Goal: Find specific page/section

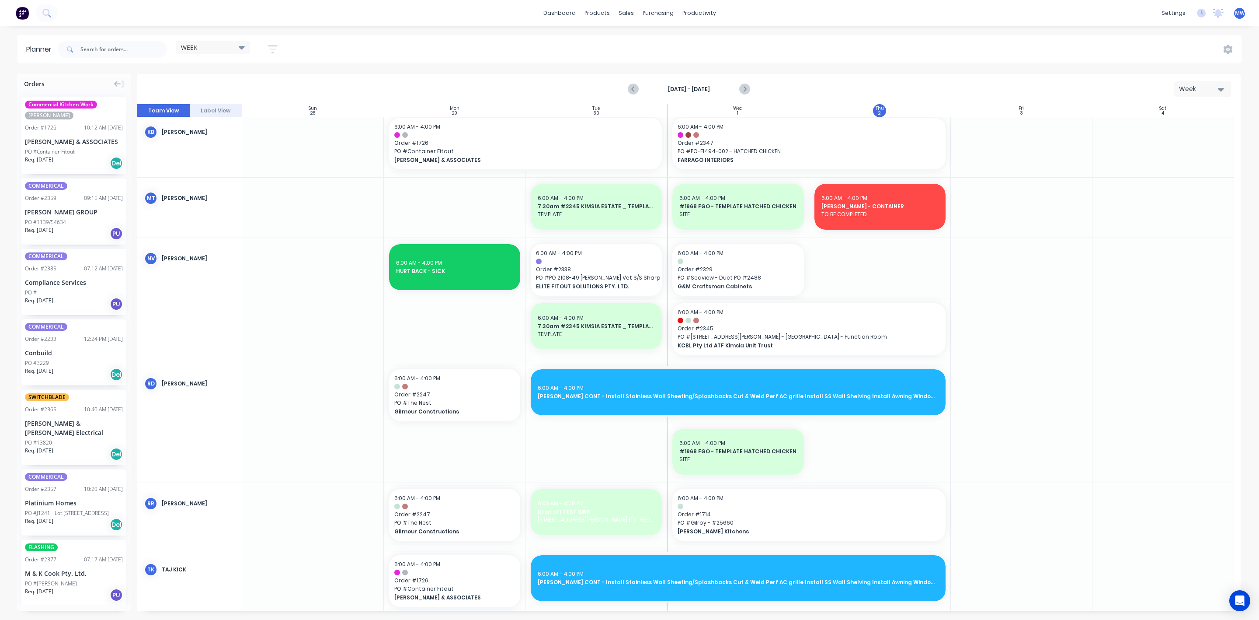
scroll to position [853, 0]
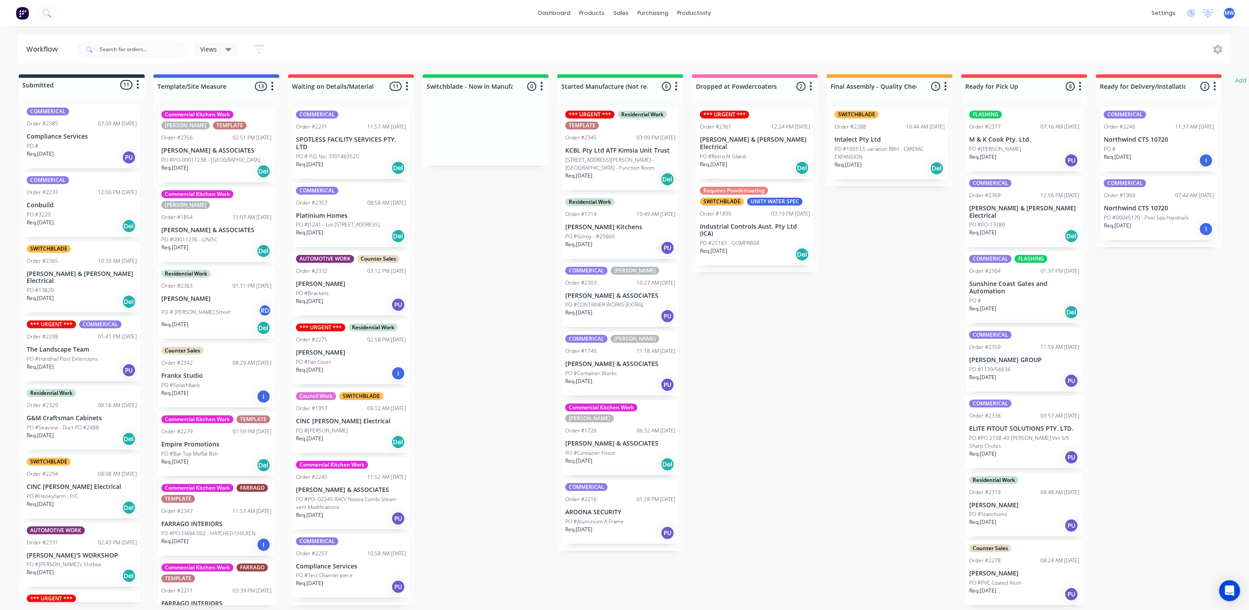
scroll to position [5, 0]
click at [628, 156] on p "PO #53 Upper Hutton Road - Kiamba - Function Room" at bounding box center [620, 164] width 110 height 16
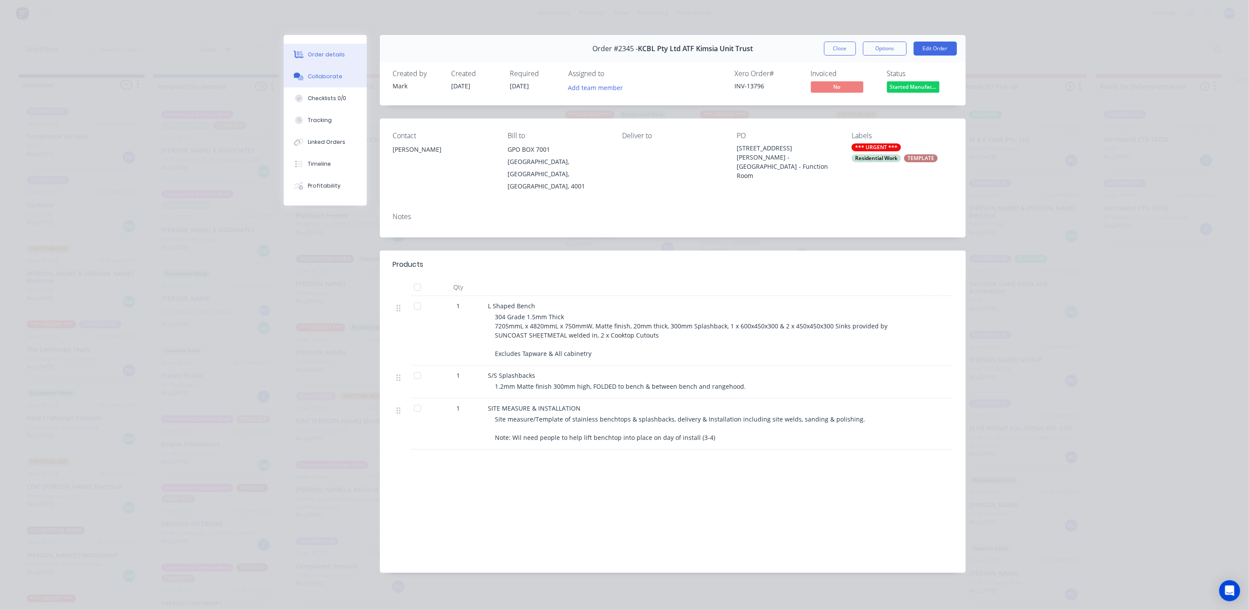
click at [325, 73] on div "Collaborate" at bounding box center [325, 77] width 35 height 8
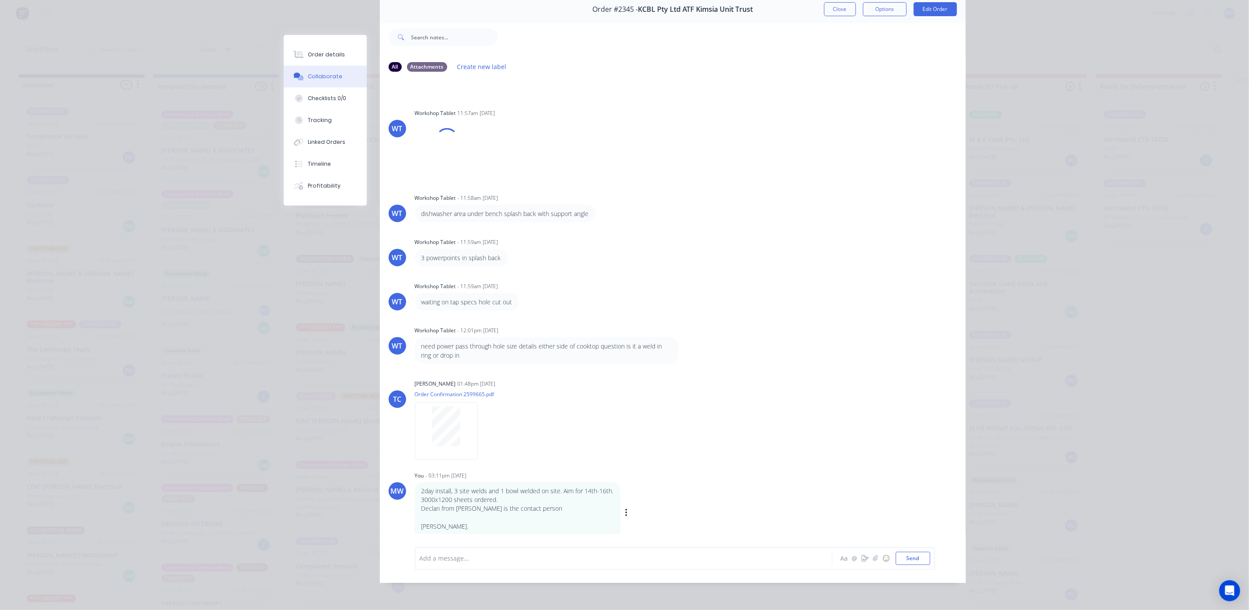
scroll to position [50, 0]
drag, startPoint x: 478, startPoint y: 551, endPoint x: 483, endPoint y: 552, distance: 5.8
click at [482, 552] on div "Add a message..." at bounding box center [611, 557] width 383 height 13
click at [911, 554] on button "Send" at bounding box center [913, 557] width 35 height 13
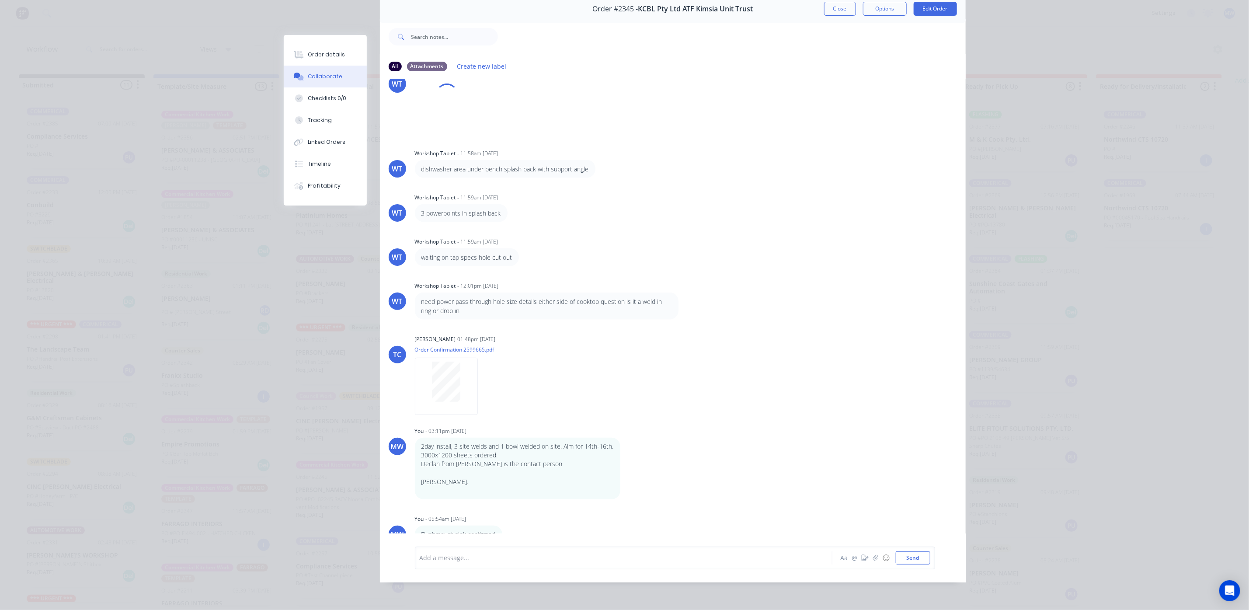
scroll to position [0, 0]
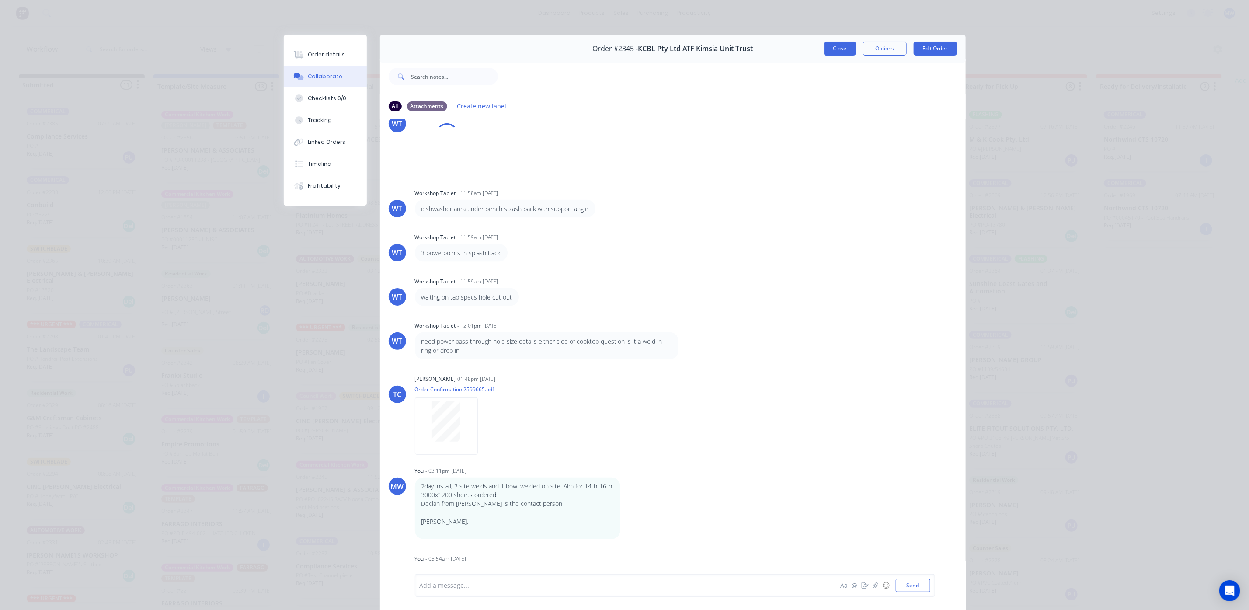
click at [845, 52] on button "Close" at bounding box center [840, 49] width 32 height 14
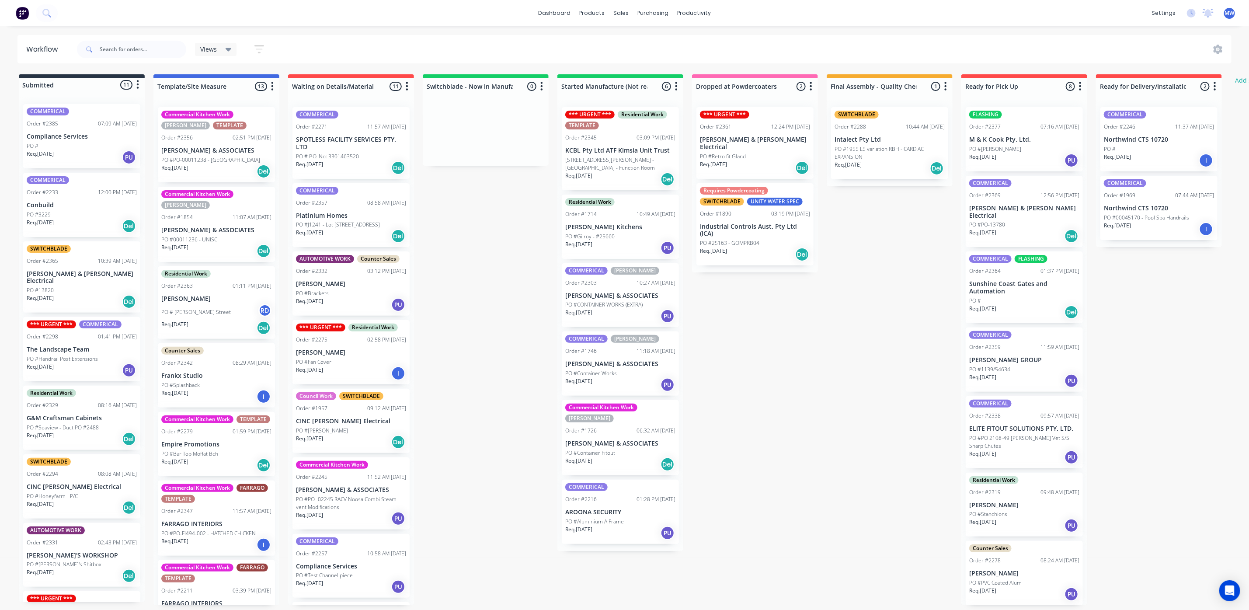
click at [100, 138] on p "Compliance Services" at bounding box center [82, 136] width 110 height 7
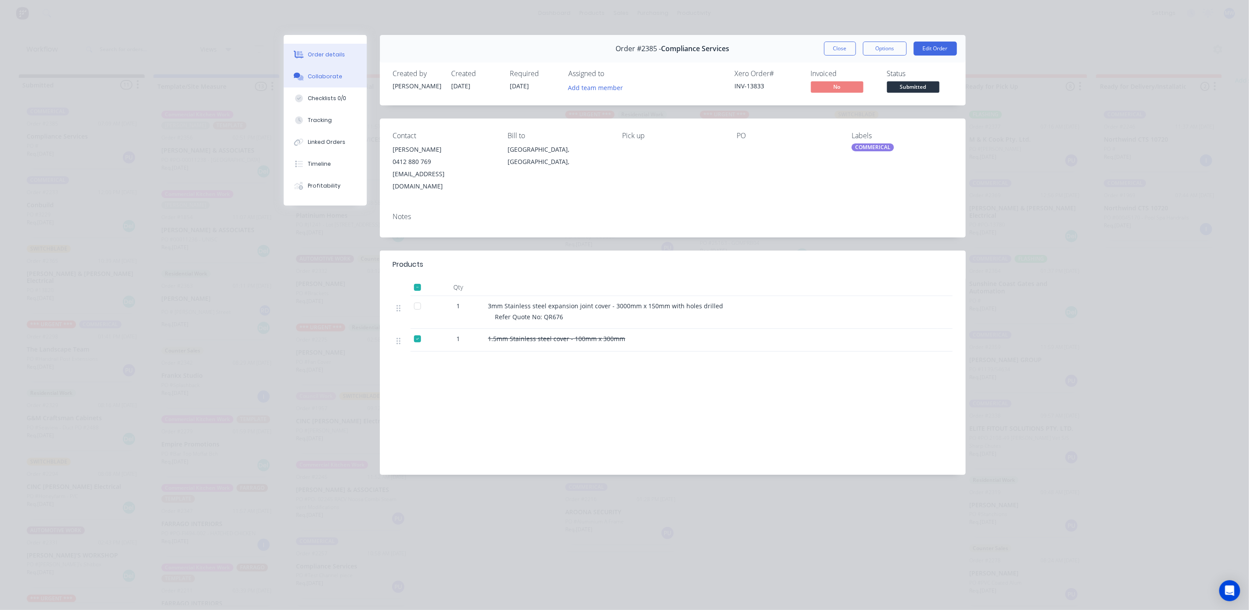
click at [316, 74] on div "Collaborate" at bounding box center [325, 77] width 35 height 8
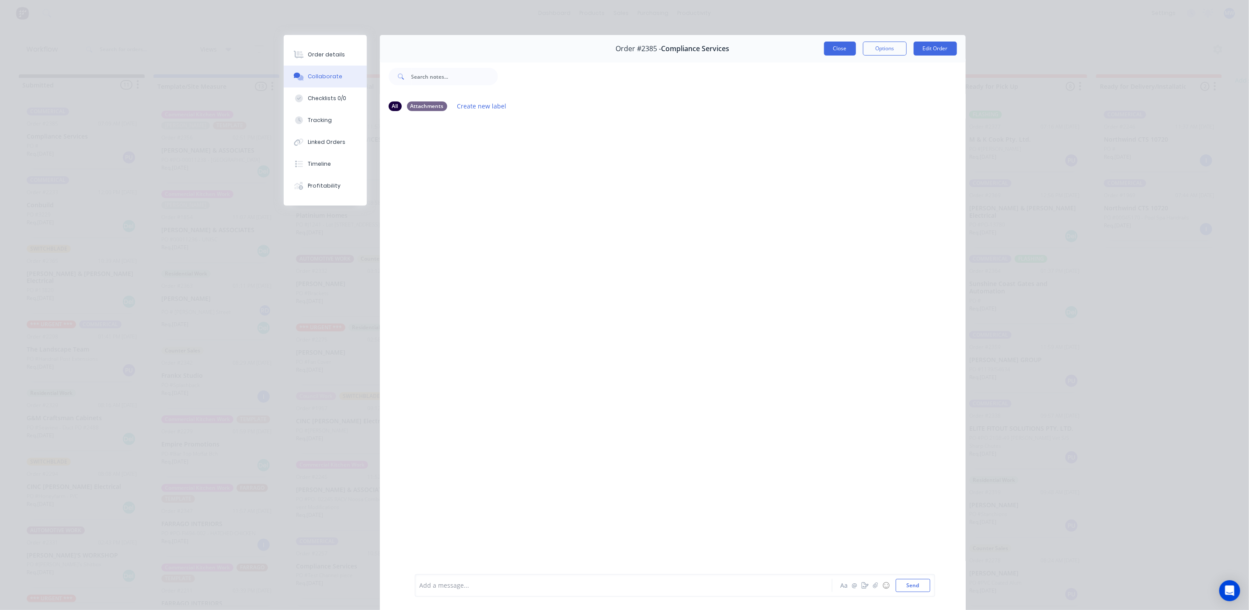
click at [839, 54] on button "Close" at bounding box center [840, 49] width 32 height 14
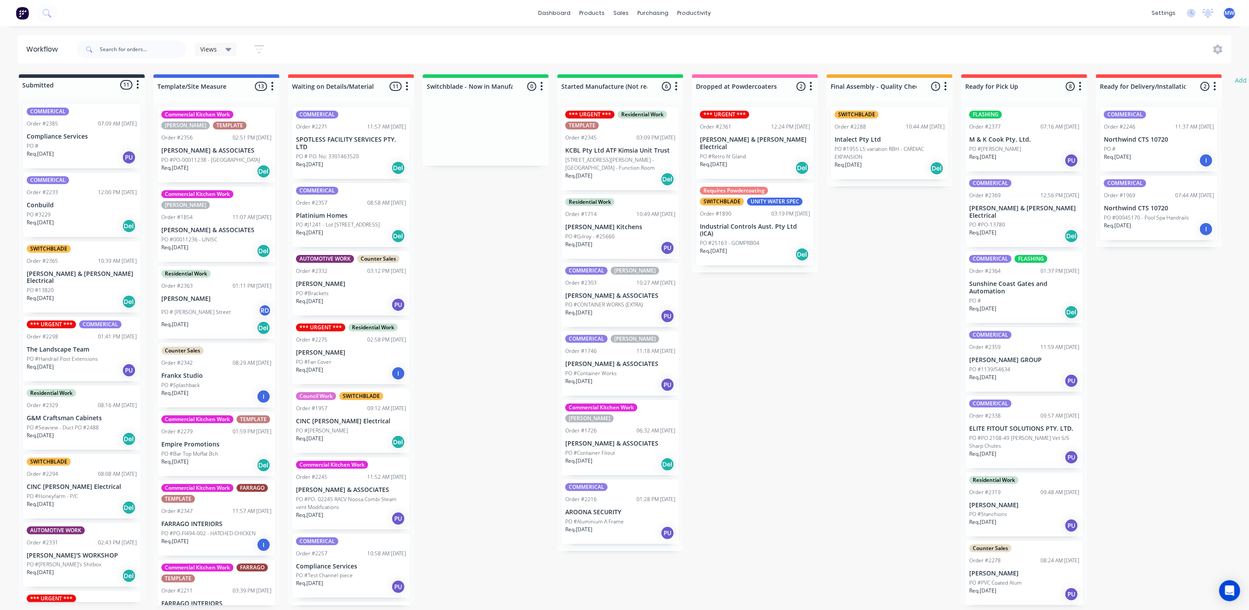
click at [80, 300] on div "Req. 08/10/25 Del" at bounding box center [82, 301] width 110 height 15
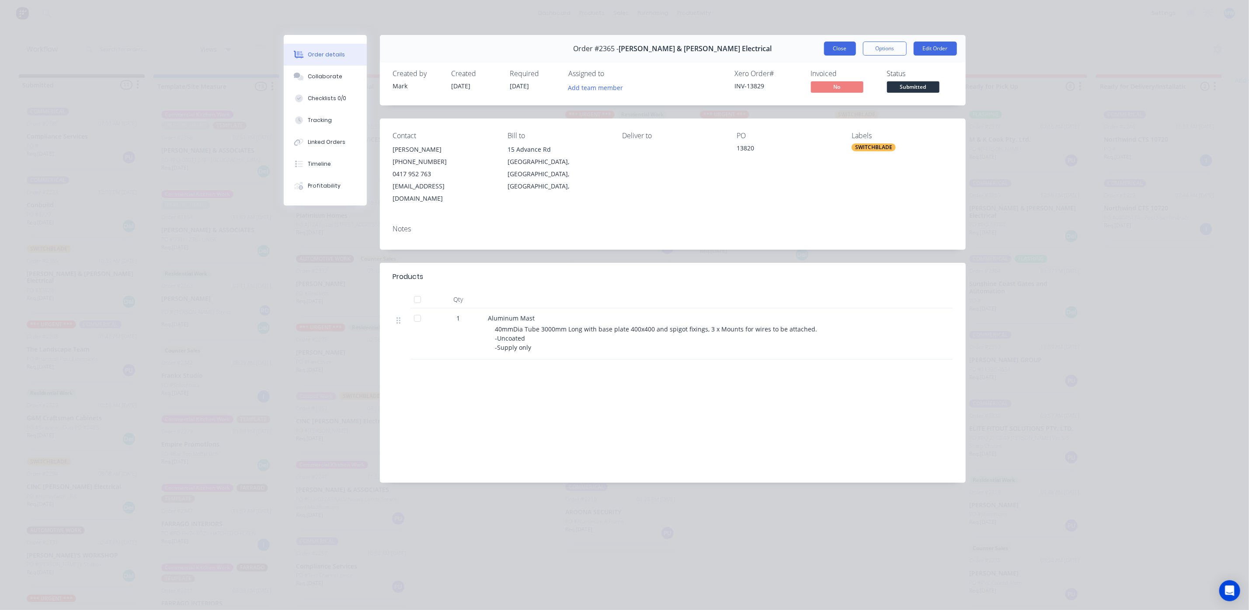
click at [846, 52] on button "Close" at bounding box center [840, 49] width 32 height 14
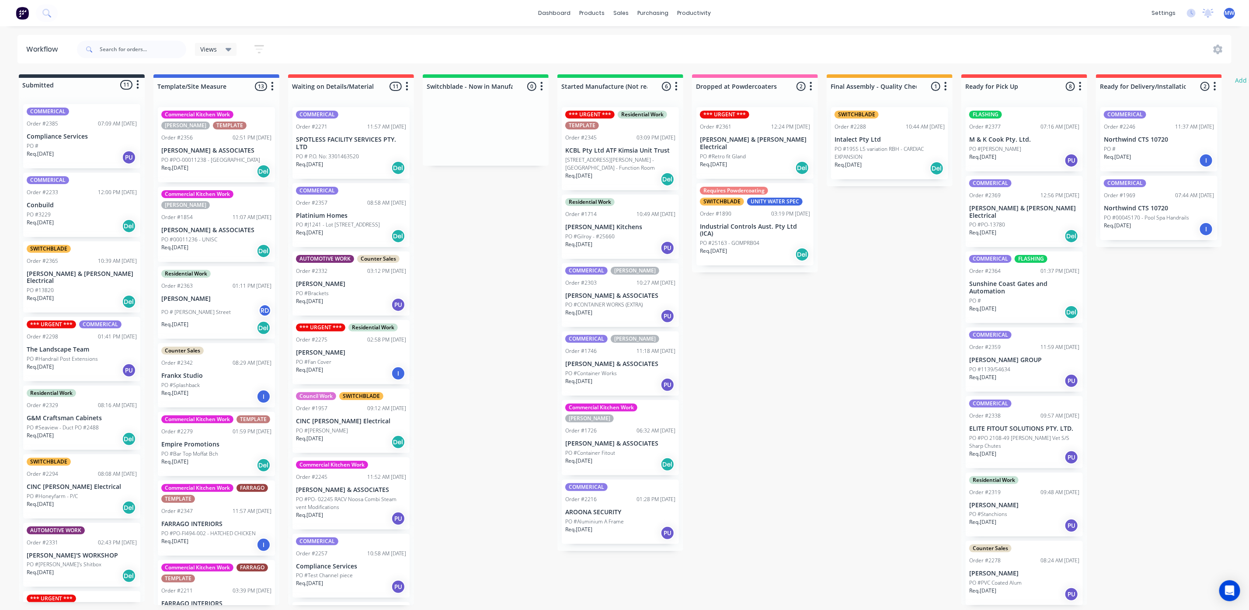
click at [73, 368] on div "Req. 09/10/25 PU" at bounding box center [82, 370] width 110 height 15
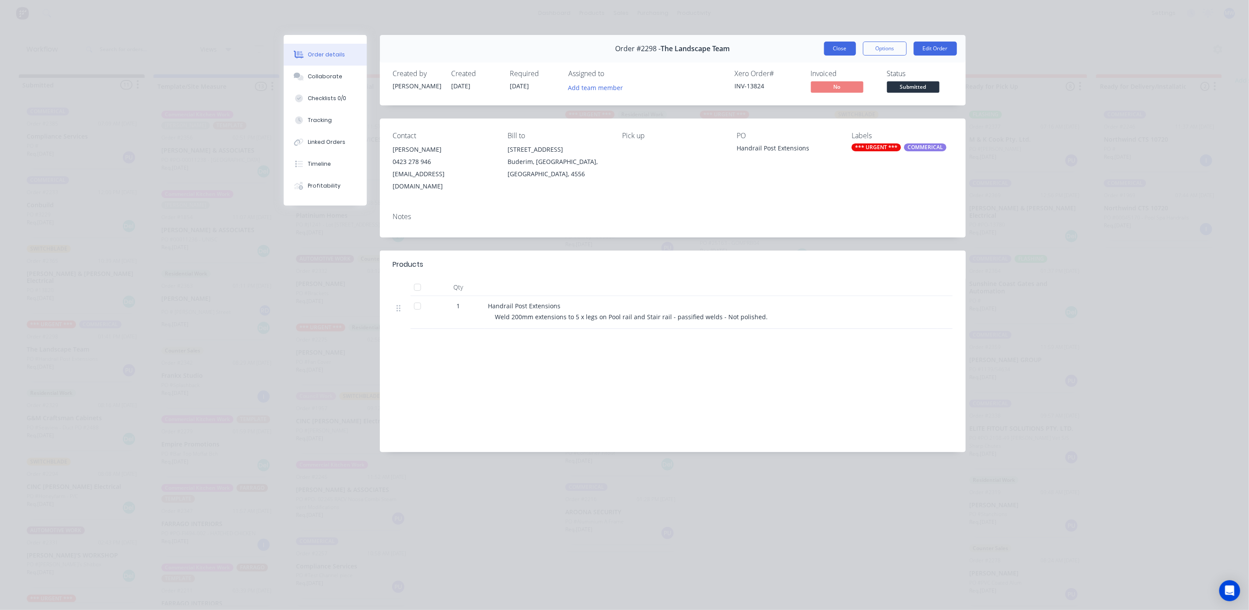
click at [832, 42] on button "Close" at bounding box center [840, 49] width 32 height 14
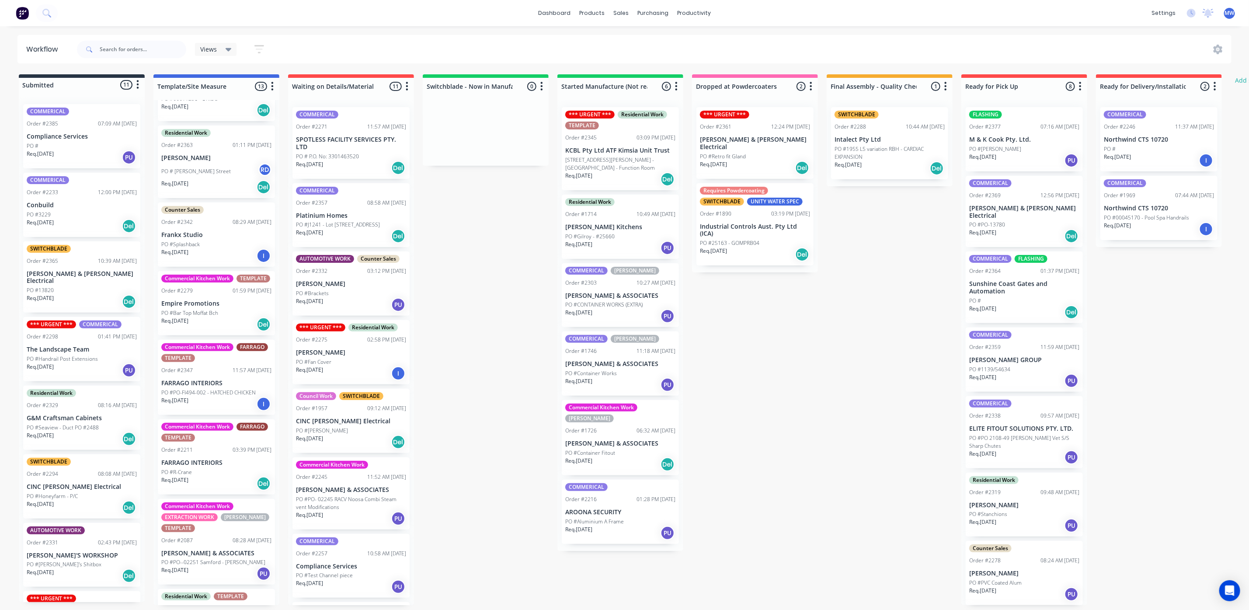
scroll to position [197, 0]
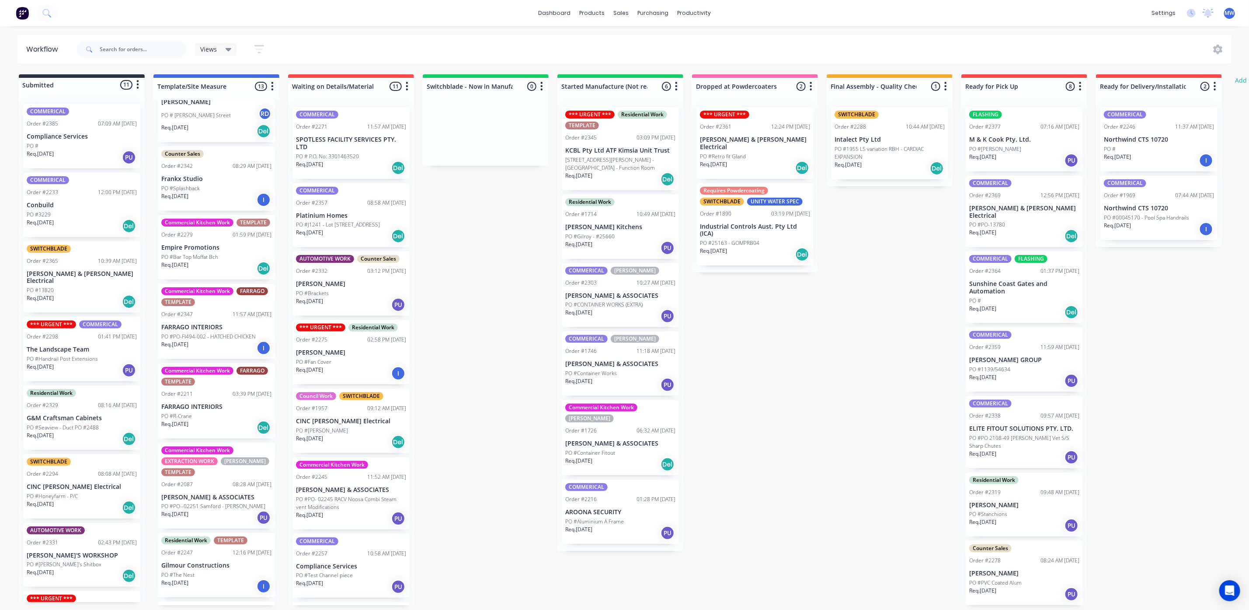
click at [607, 449] on p "PO #Container Fitout" at bounding box center [590, 453] width 50 height 8
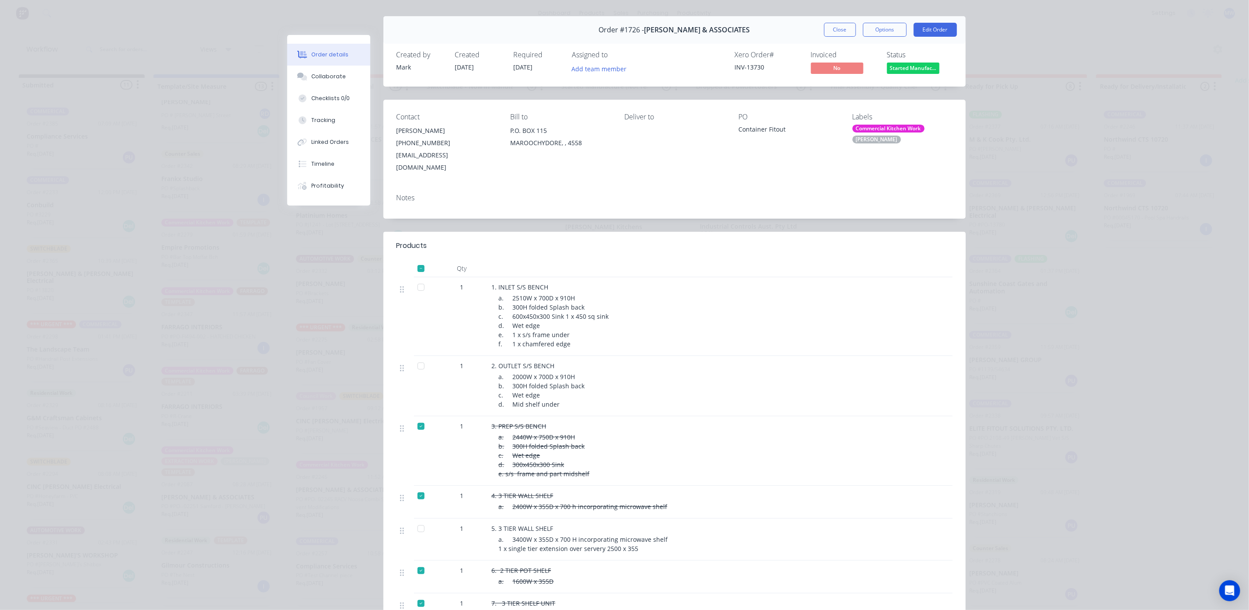
scroll to position [0, 0]
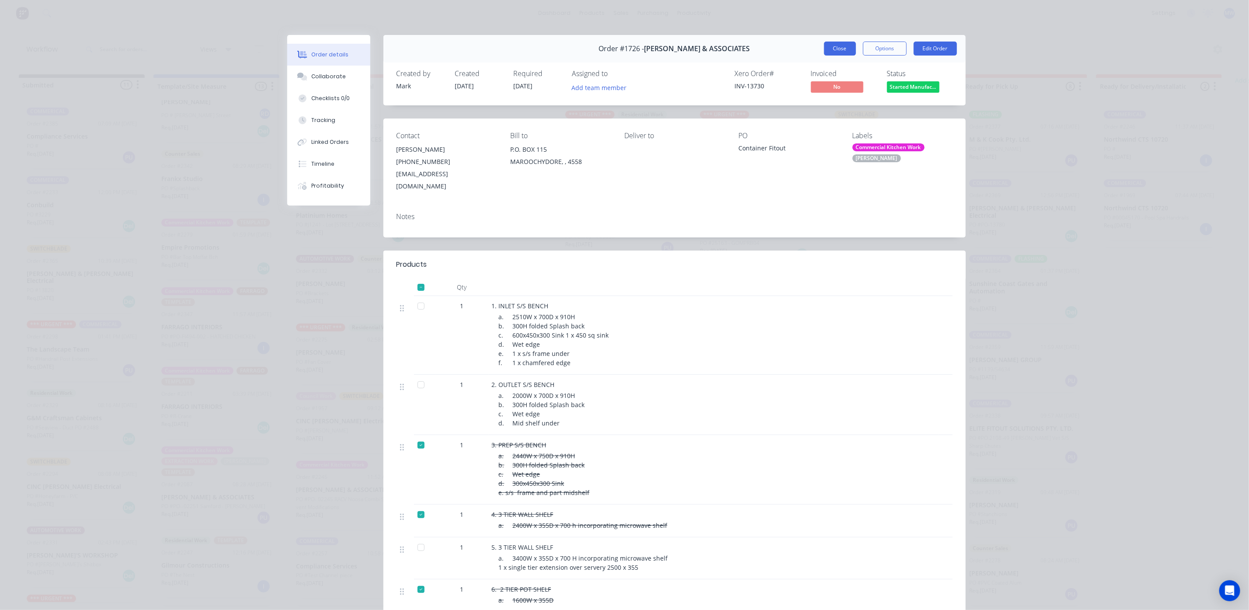
click at [836, 49] on button "Close" at bounding box center [840, 49] width 32 height 14
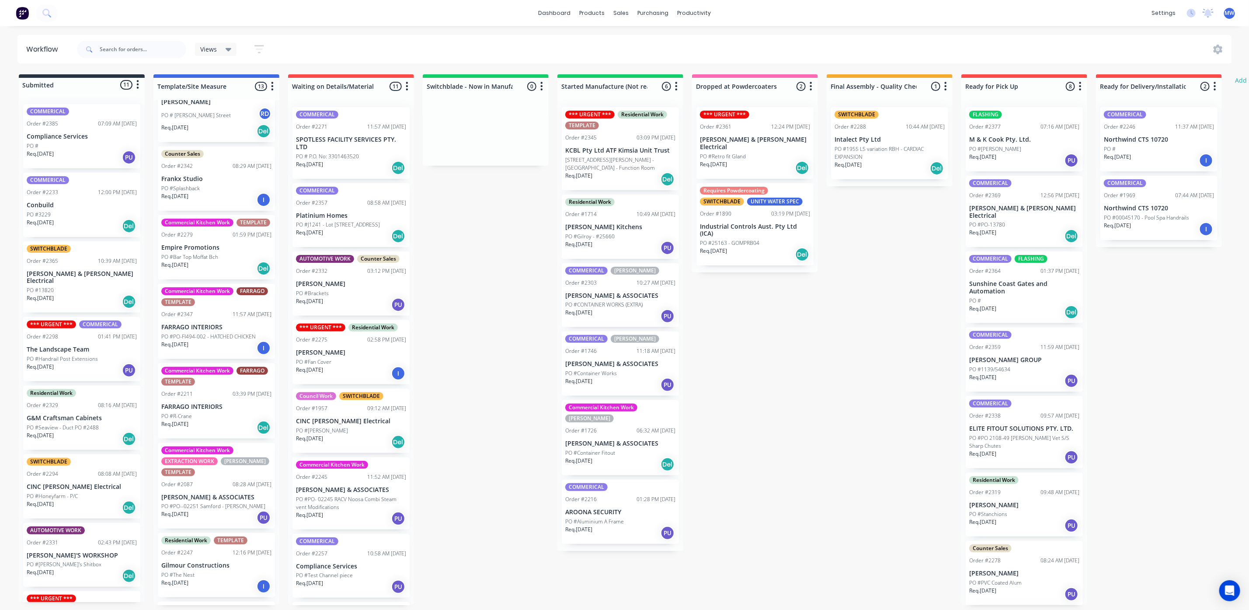
click at [358, 157] on p "PO # P.O. No: 3301463520" at bounding box center [327, 157] width 63 height 8
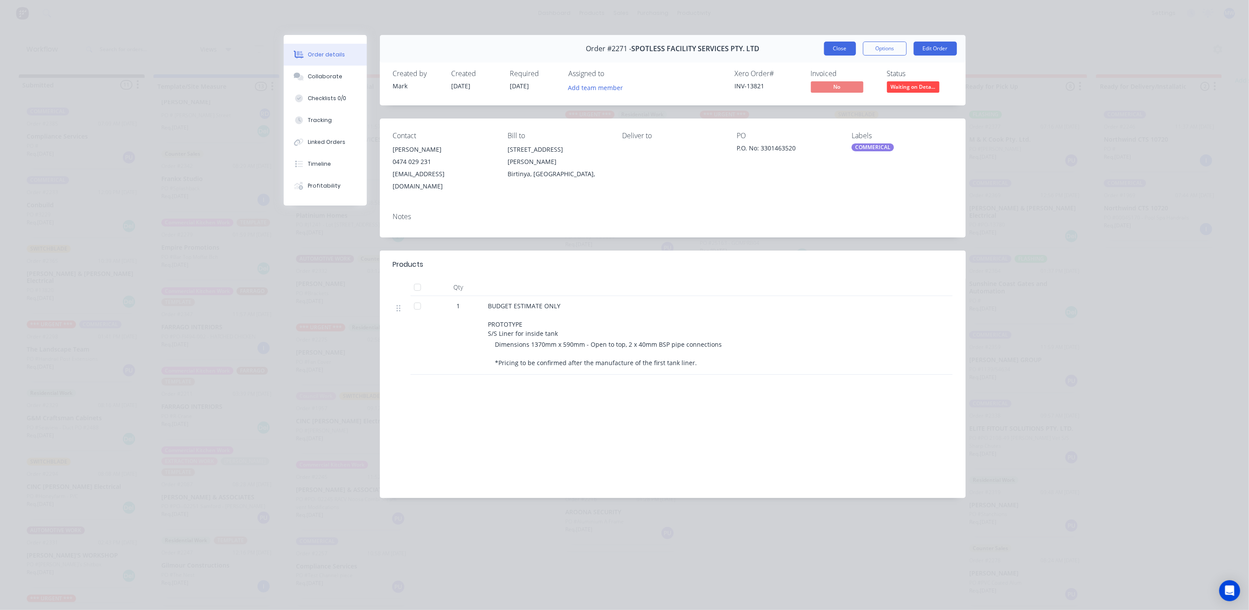
click at [853, 54] on button "Close" at bounding box center [840, 49] width 32 height 14
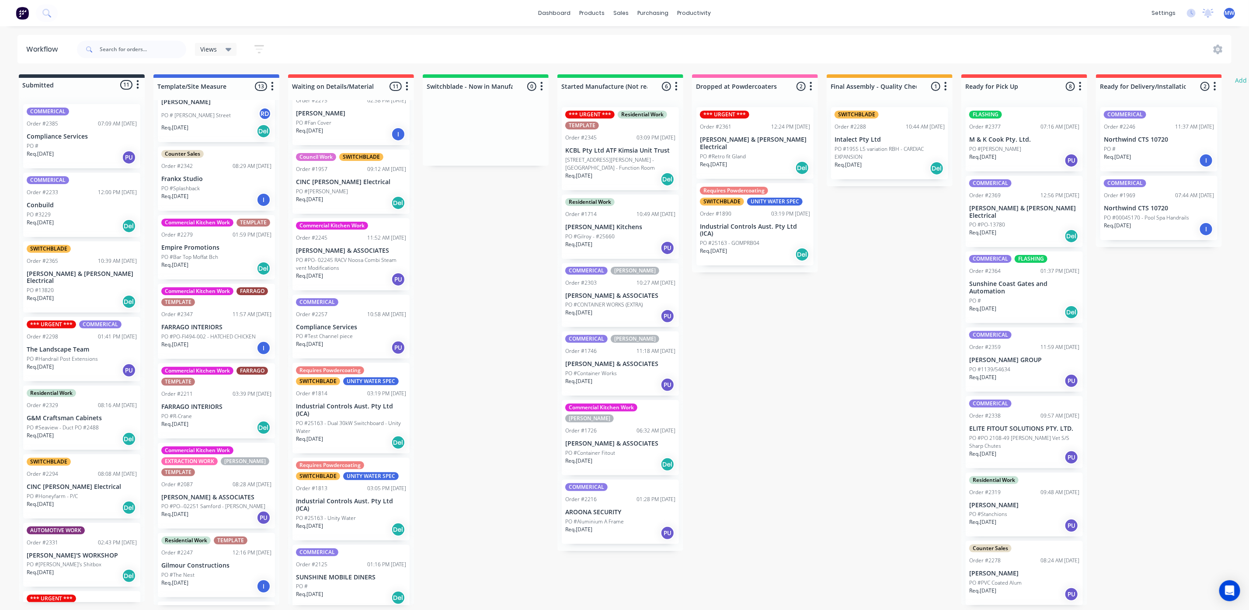
scroll to position [262, 0]
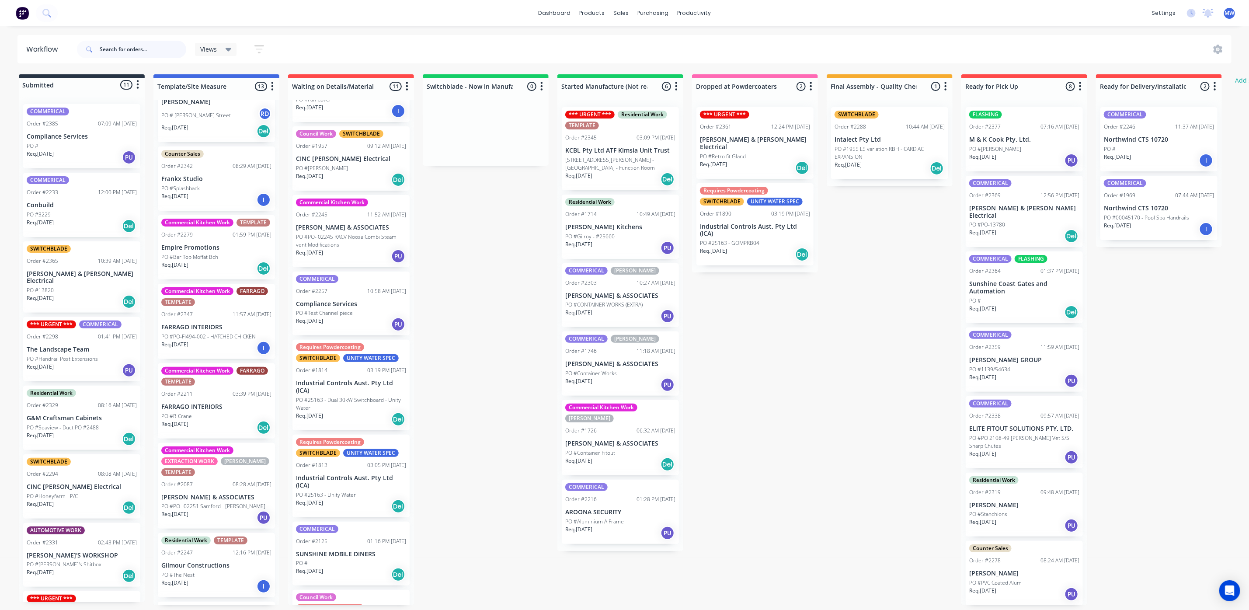
click at [109, 47] on input "text" at bounding box center [143, 49] width 87 height 17
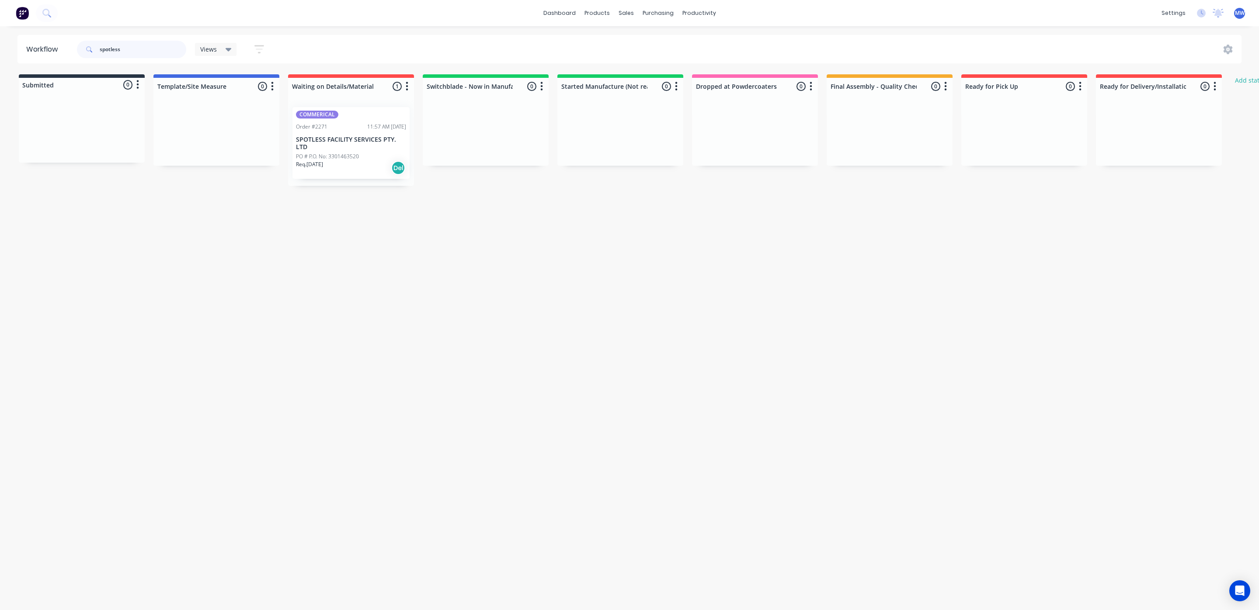
type input "spotless"
click at [357, 168] on div "Req. 23/10/25 Del" at bounding box center [351, 167] width 110 height 15
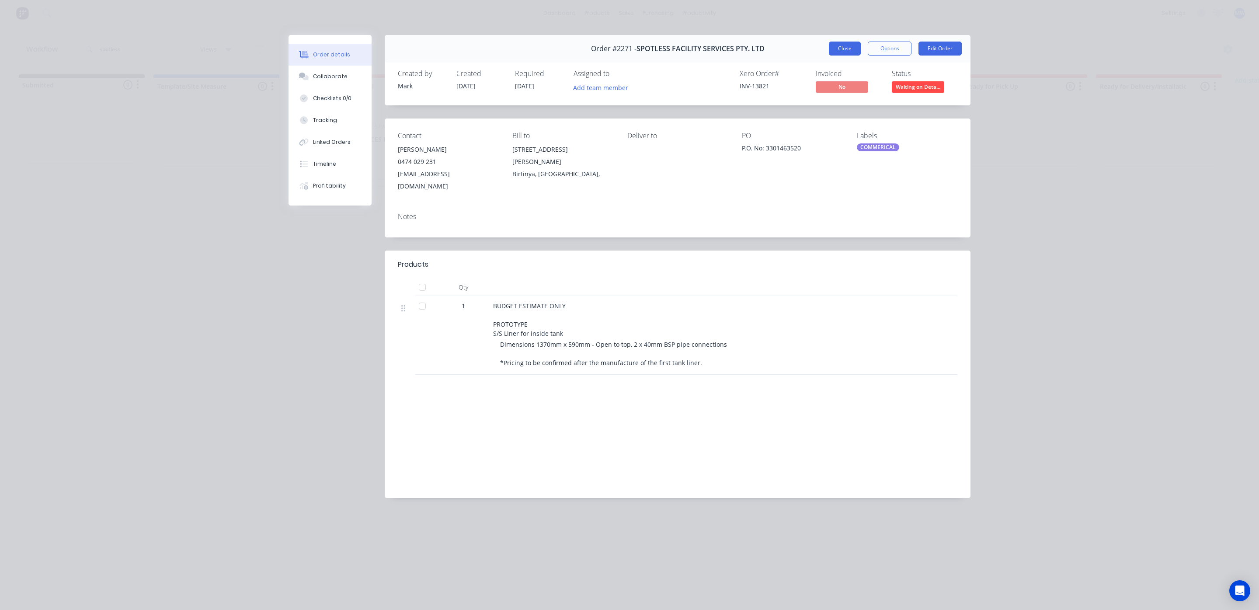
click at [851, 43] on button "Close" at bounding box center [845, 49] width 32 height 14
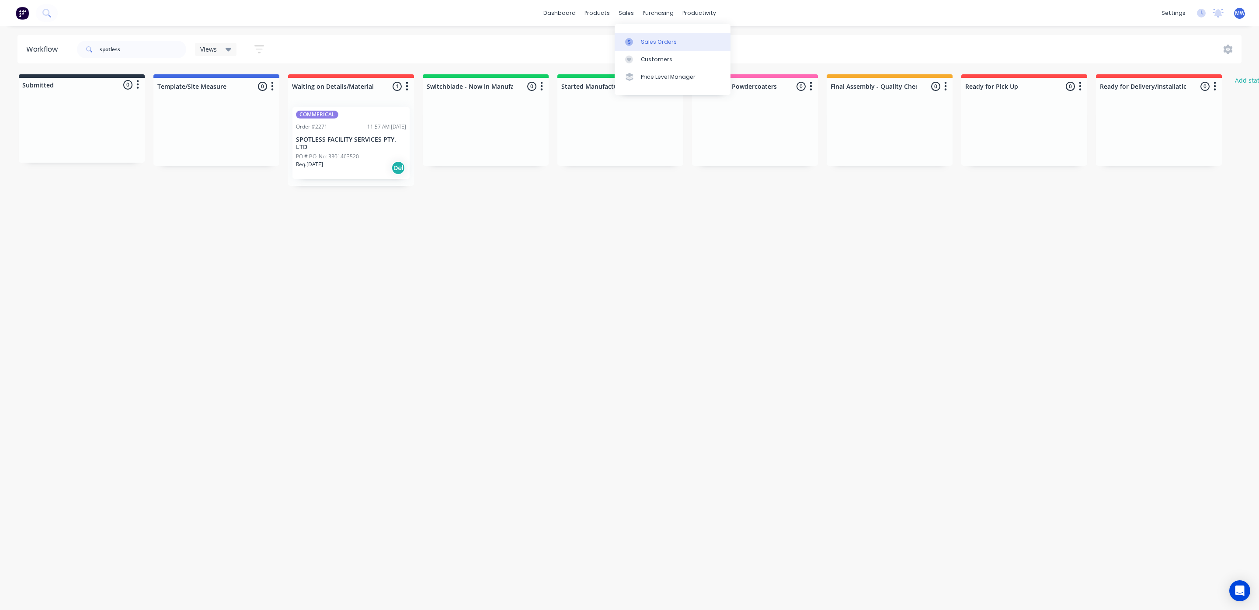
click at [632, 38] on icon at bounding box center [629, 42] width 8 height 8
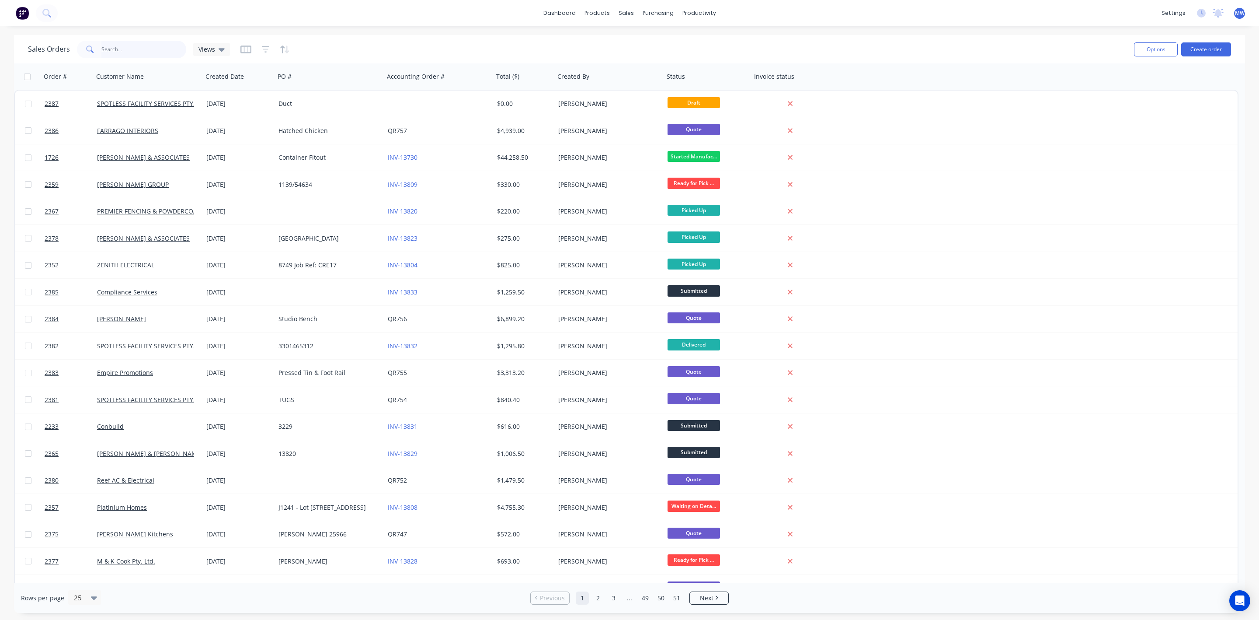
click at [133, 52] on input "text" at bounding box center [143, 49] width 85 height 17
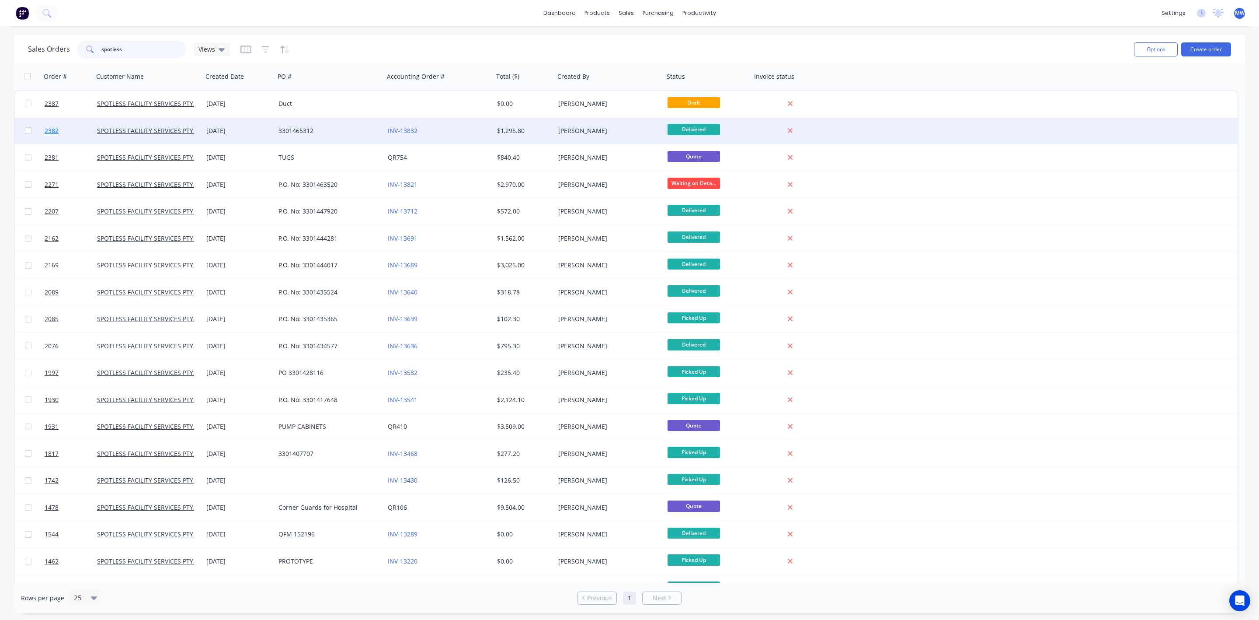
type input "spotless"
click at [54, 130] on span "2382" at bounding box center [52, 130] width 14 height 9
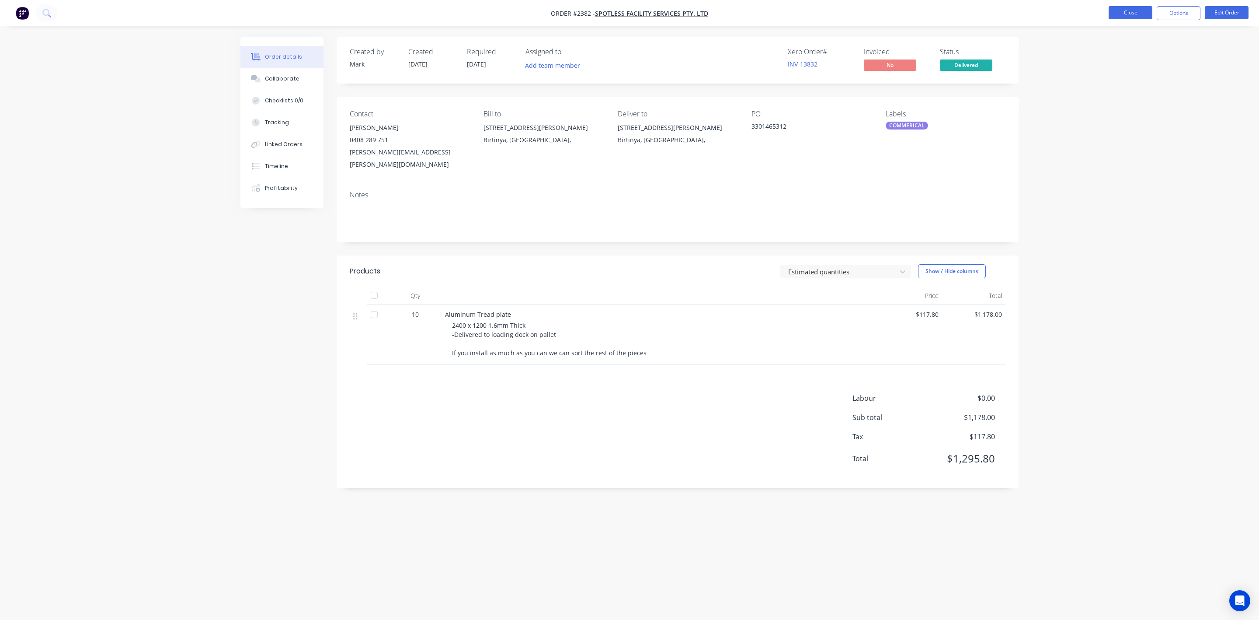
click at [1126, 8] on button "Close" at bounding box center [1131, 12] width 44 height 13
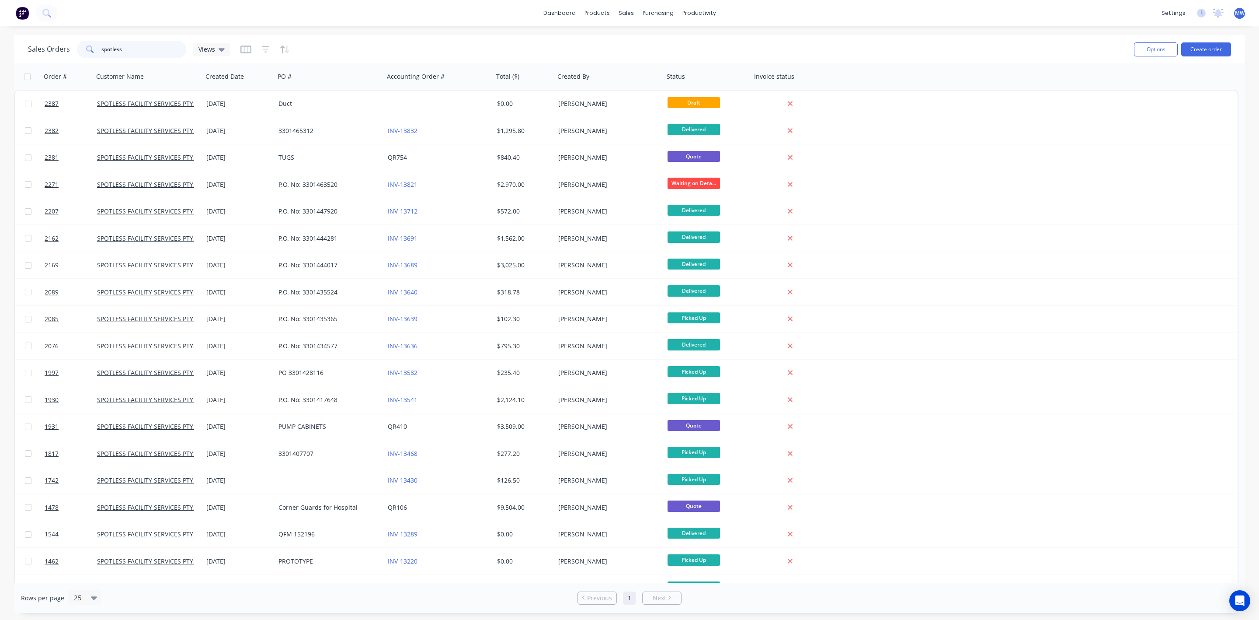
drag, startPoint x: 143, startPoint y: 52, endPoint x: 75, endPoint y: 50, distance: 68.2
click at [69, 50] on div "Sales Orders spotless Views" at bounding box center [129, 49] width 202 height 17
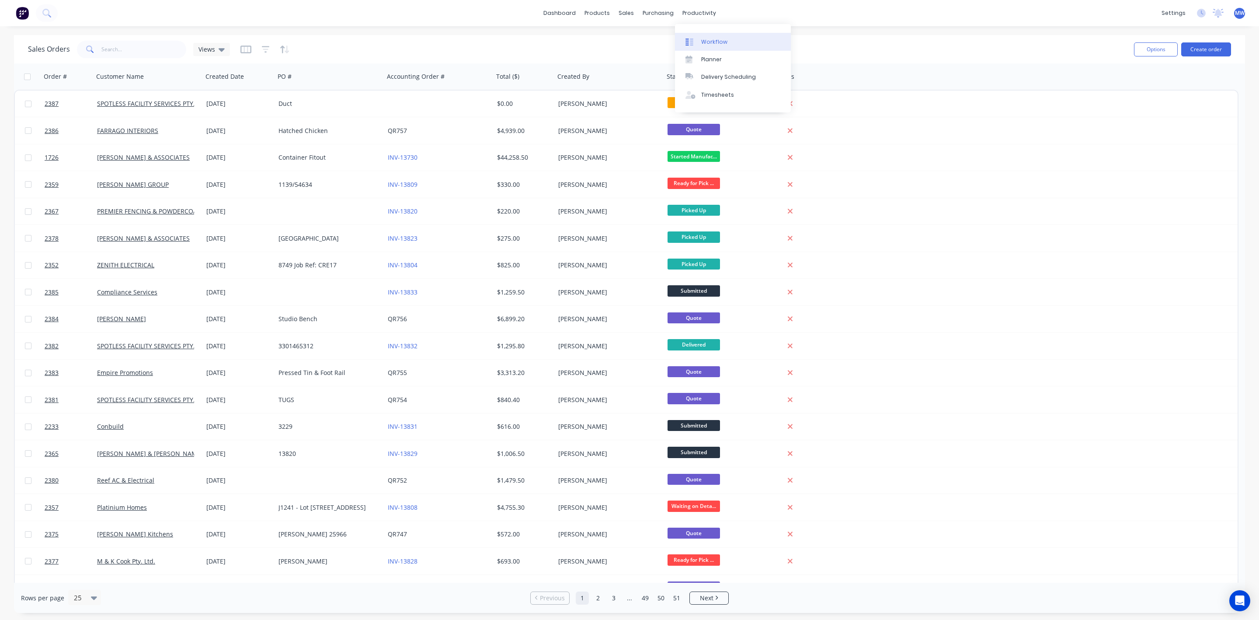
click at [706, 42] on div "Workflow" at bounding box center [714, 42] width 26 height 8
